Goal: Task Accomplishment & Management: Use online tool/utility

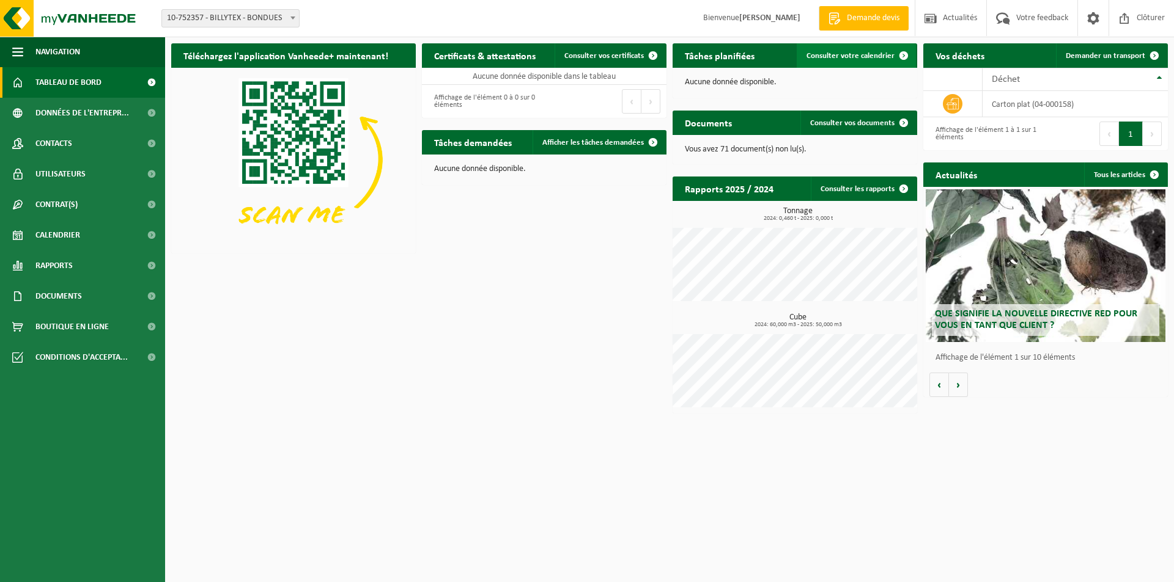
click at [838, 58] on span "Consulter votre calendrier" at bounding box center [850, 56] width 88 height 8
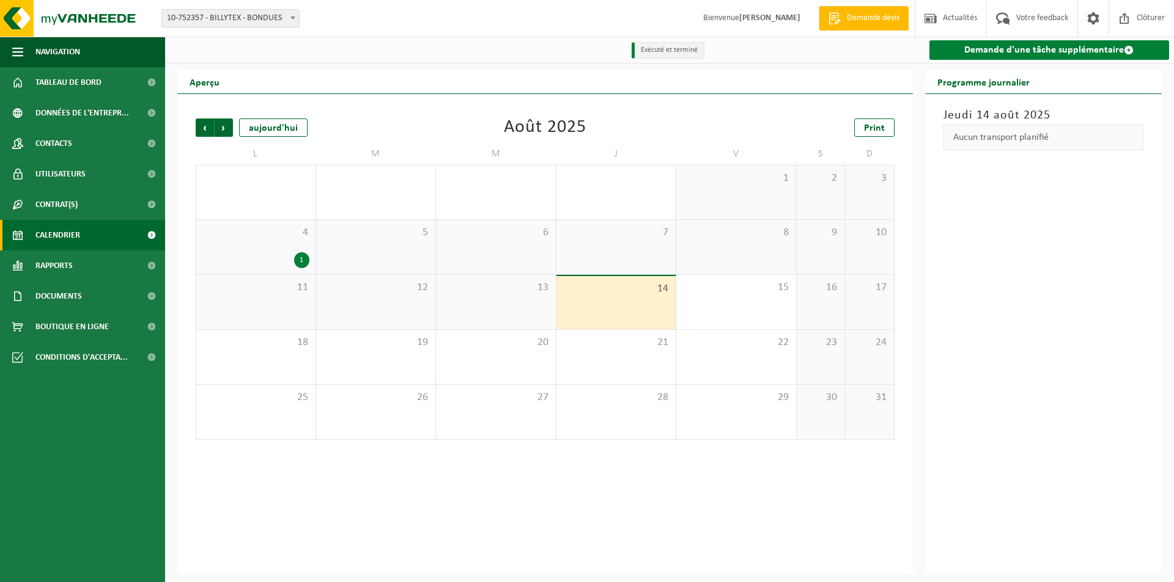
click at [1038, 50] on link "Demande d'une tâche supplémentaire" at bounding box center [1049, 50] width 240 height 20
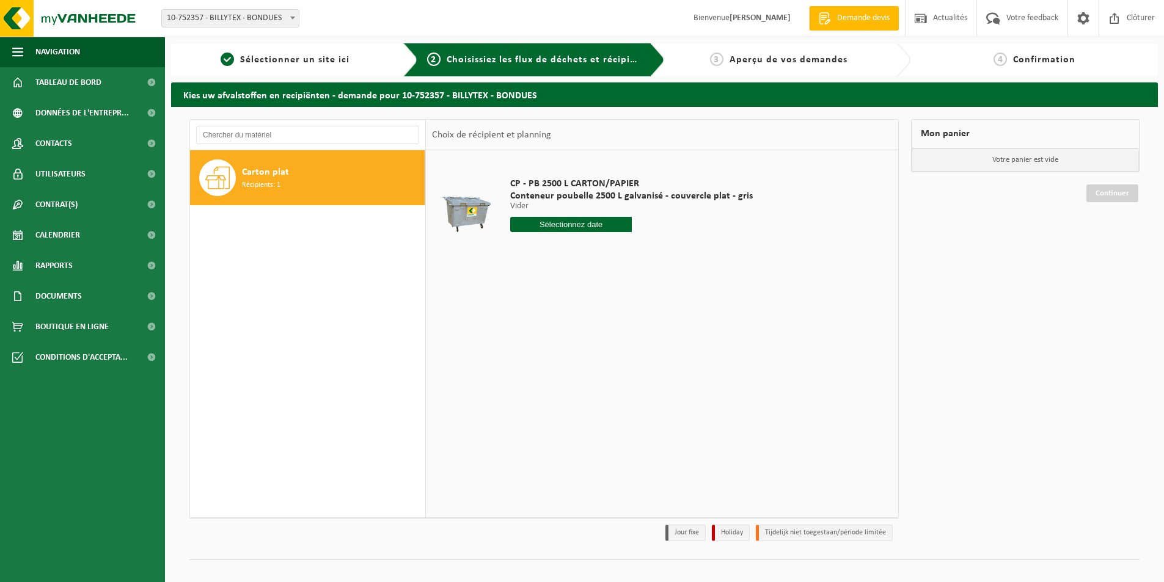
click at [589, 224] on input "text" at bounding box center [571, 224] width 122 height 15
click at [518, 354] on div "18" at bounding box center [521, 353] width 21 height 20
type input "à partir de 2025-08-18"
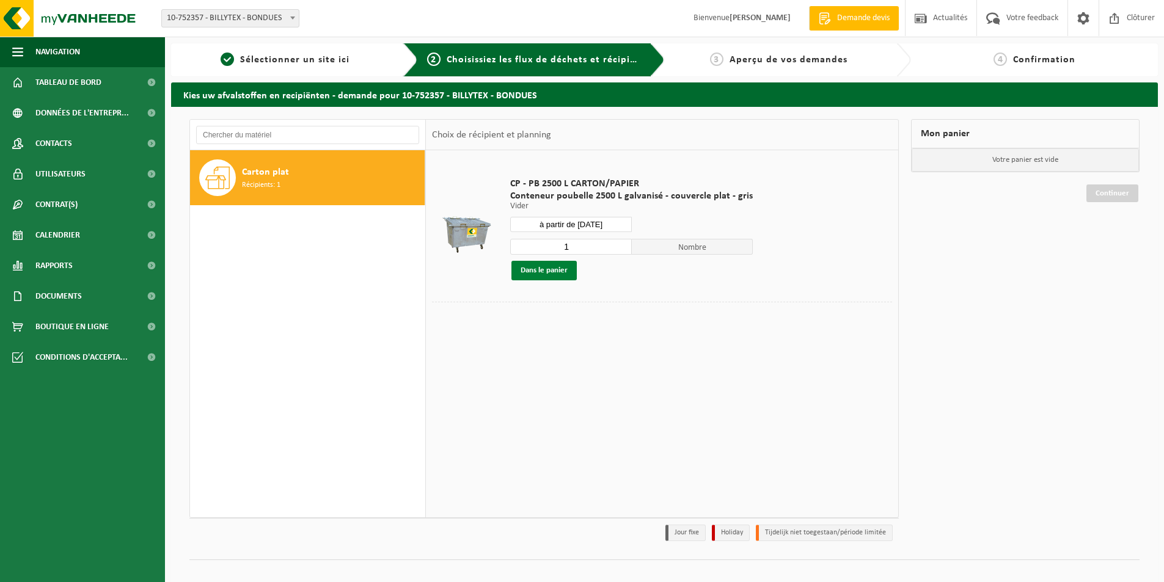
click at [551, 270] on button "Dans le panier" at bounding box center [544, 271] width 65 height 20
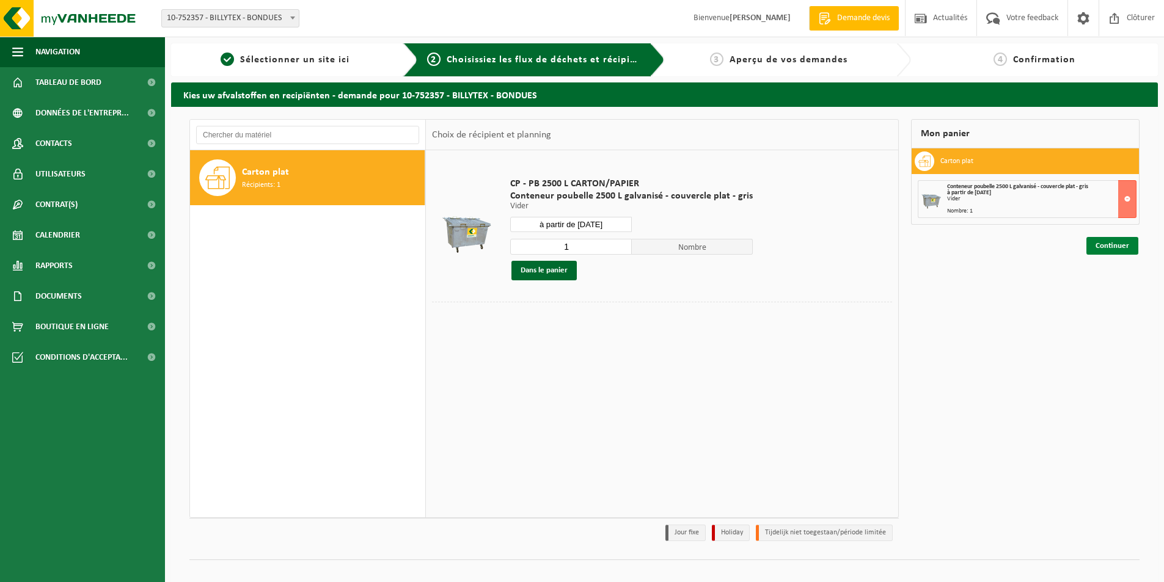
click at [1106, 246] on link "Continuer" at bounding box center [1113, 246] width 52 height 18
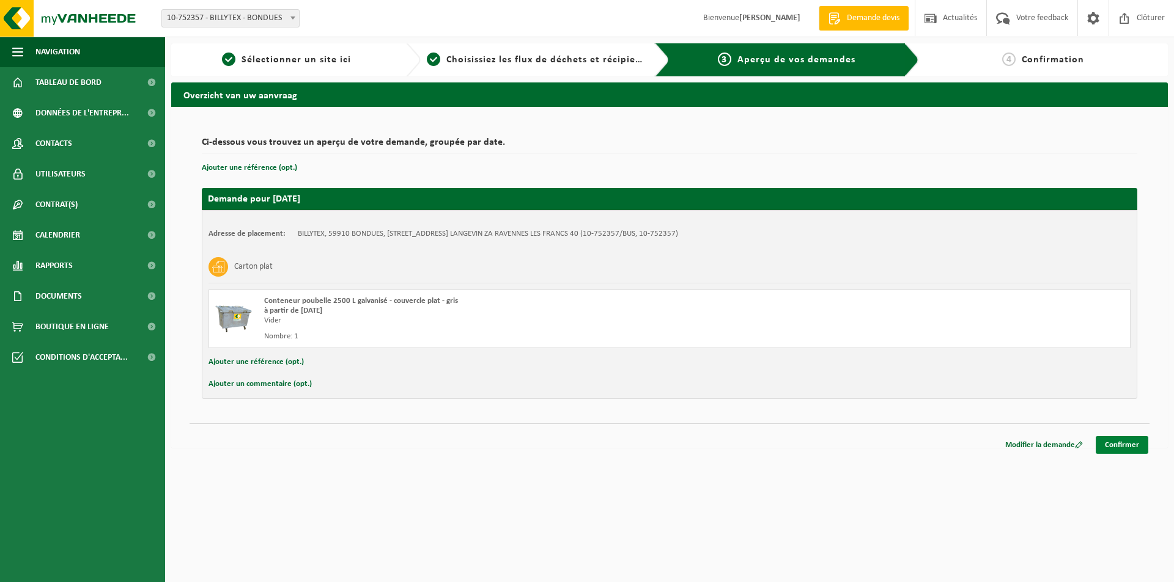
click at [1139, 443] on link "Confirmer" at bounding box center [1121, 445] width 53 height 18
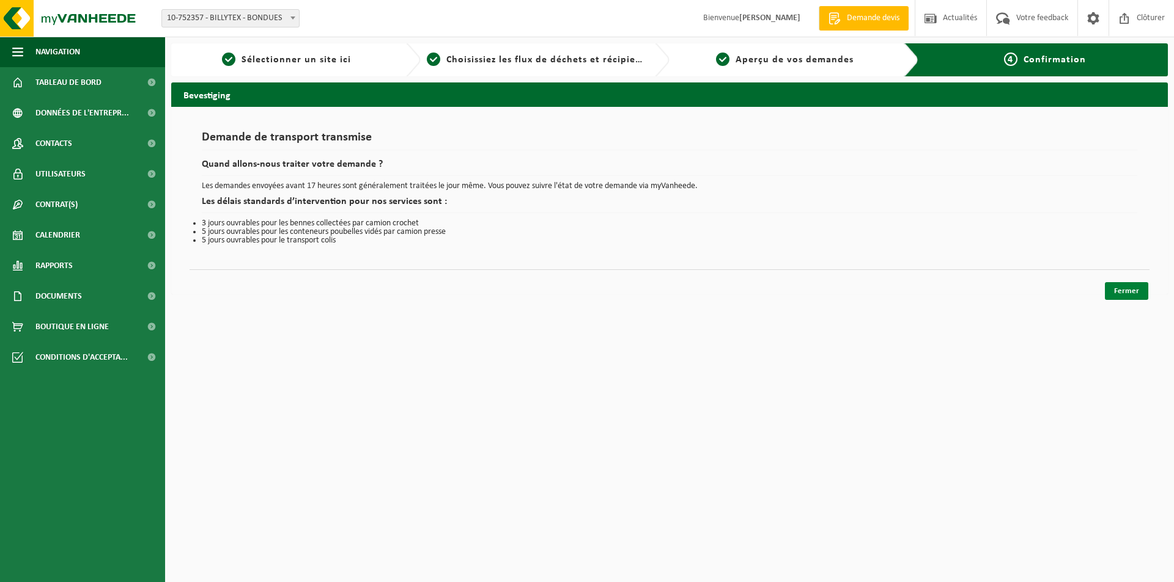
click at [1134, 295] on link "Fermer" at bounding box center [1125, 291] width 43 height 18
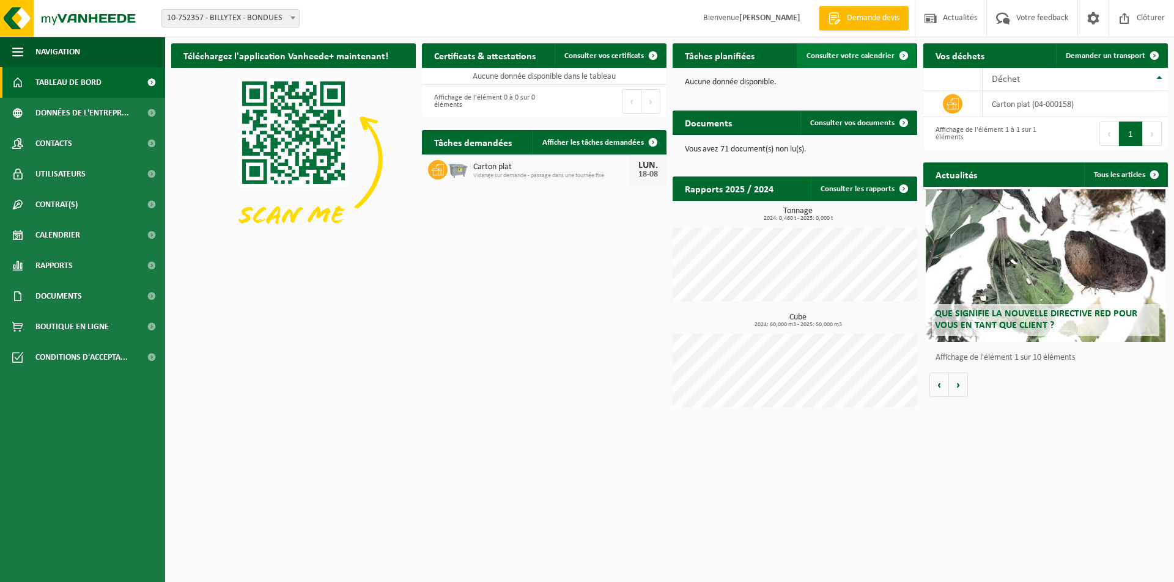
click at [859, 55] on span "Consulter votre calendrier" at bounding box center [850, 56] width 88 height 8
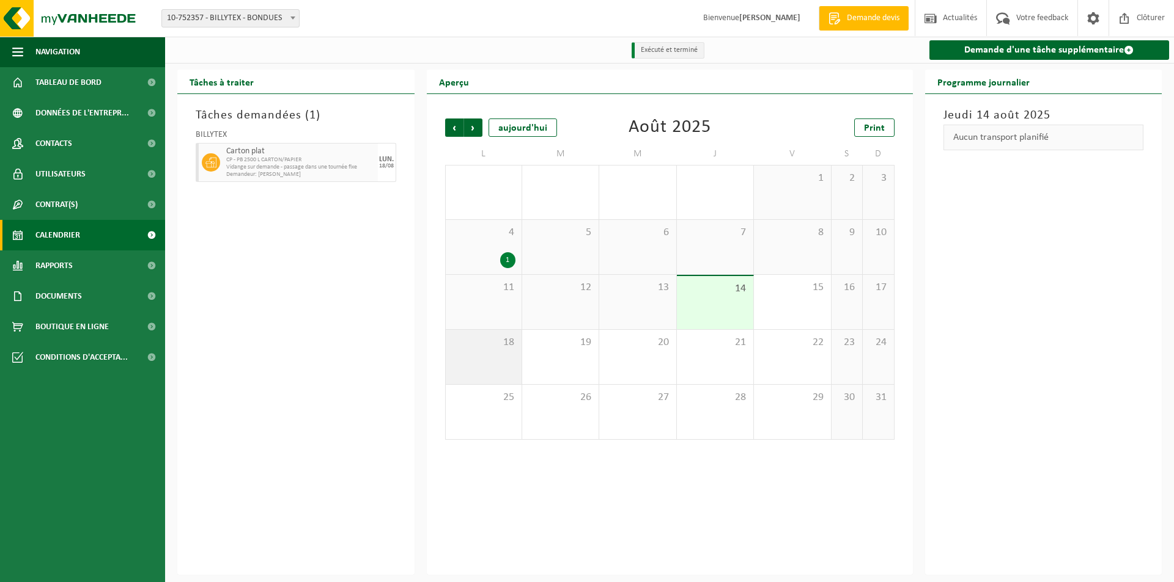
click at [487, 351] on div "18" at bounding box center [484, 357] width 76 height 54
click at [1148, 17] on span "Clôturer" at bounding box center [1150, 18] width 34 height 36
